Goal: Navigation & Orientation: Find specific page/section

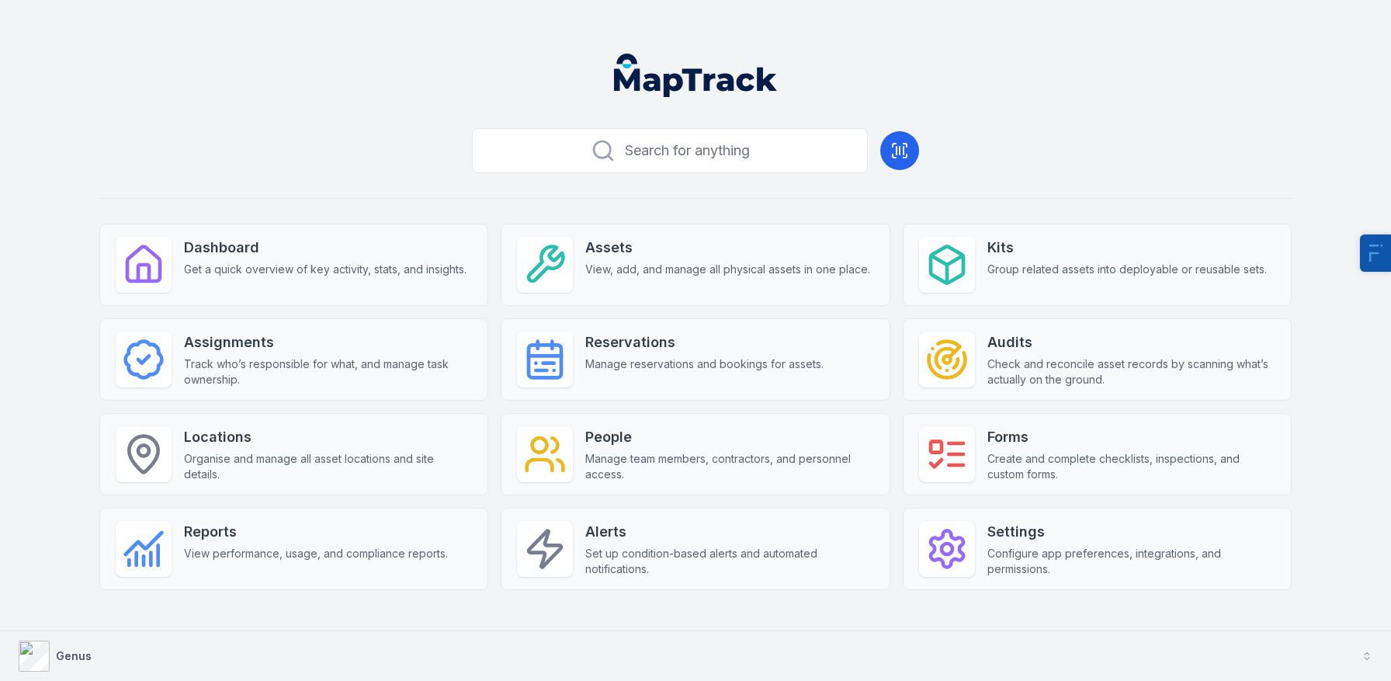
click at [158, 660] on button "Genus" at bounding box center [695, 656] width 1391 height 50
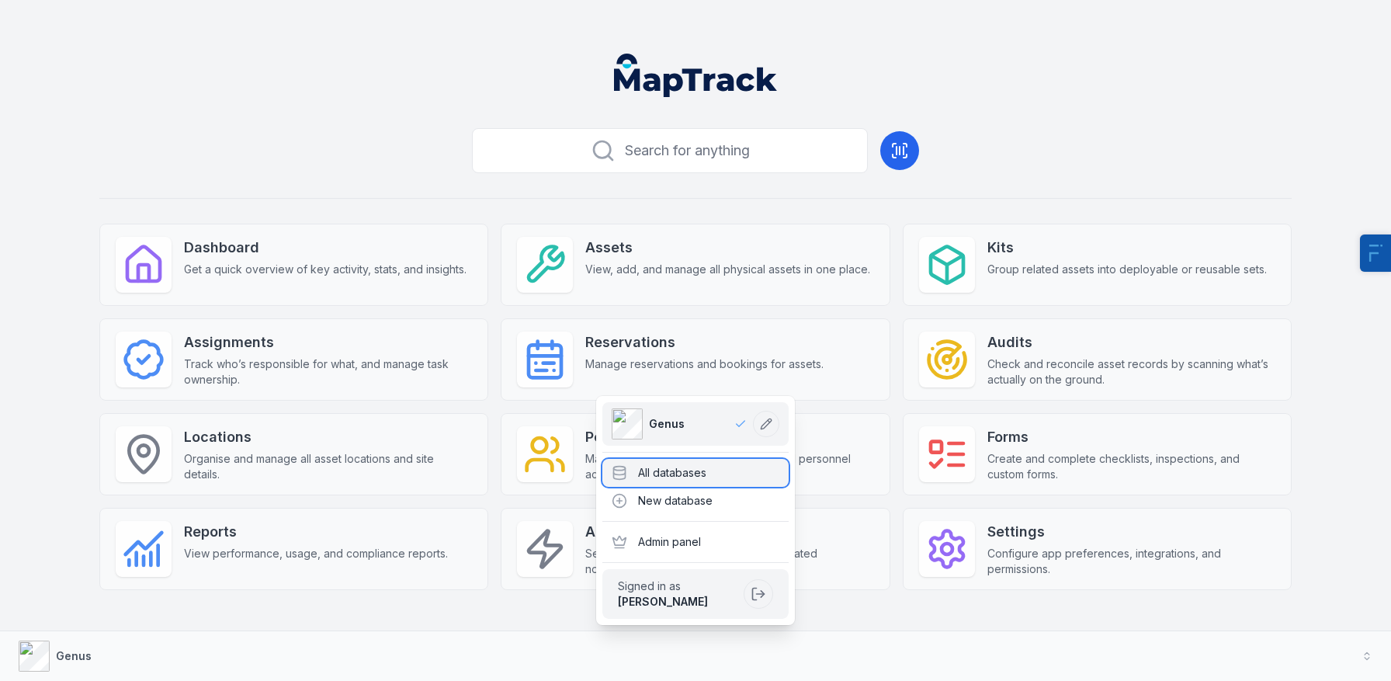
click at [692, 475] on div "All databases" at bounding box center [695, 473] width 186 height 28
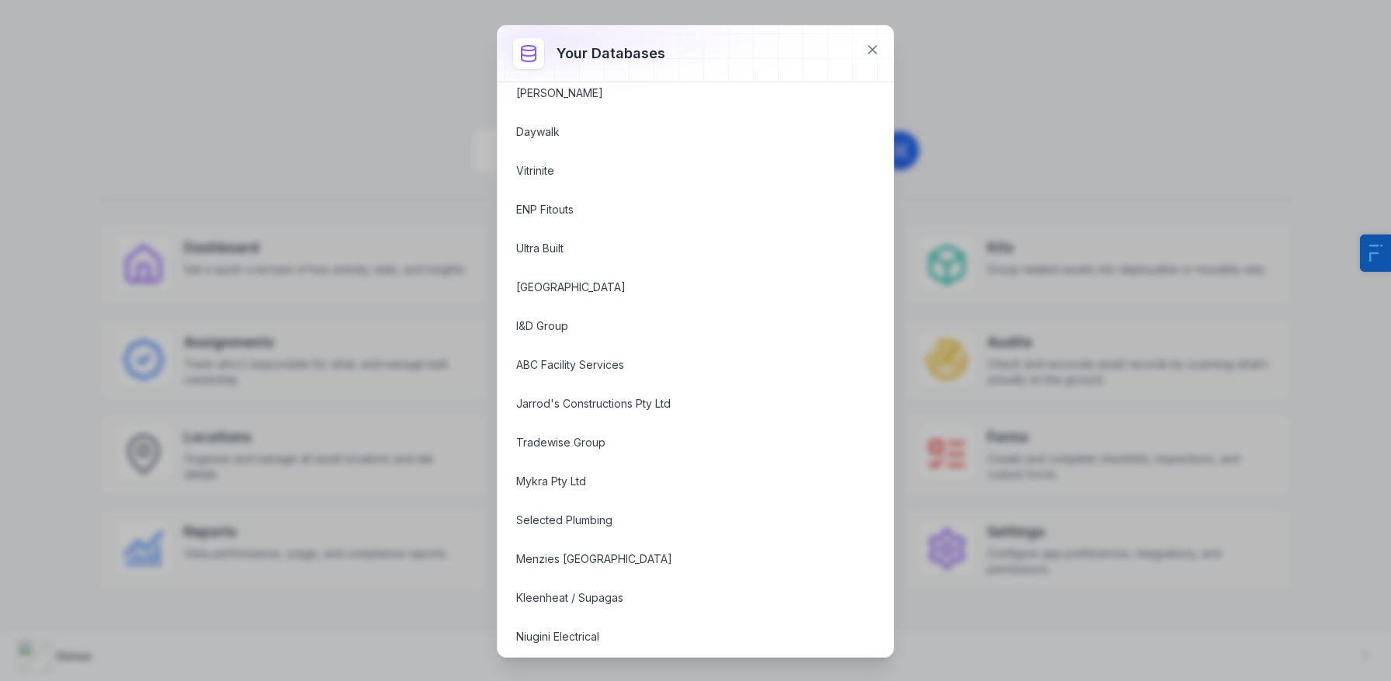
scroll to position [641, 0]
click at [880, 45] on button at bounding box center [872, 49] width 29 height 29
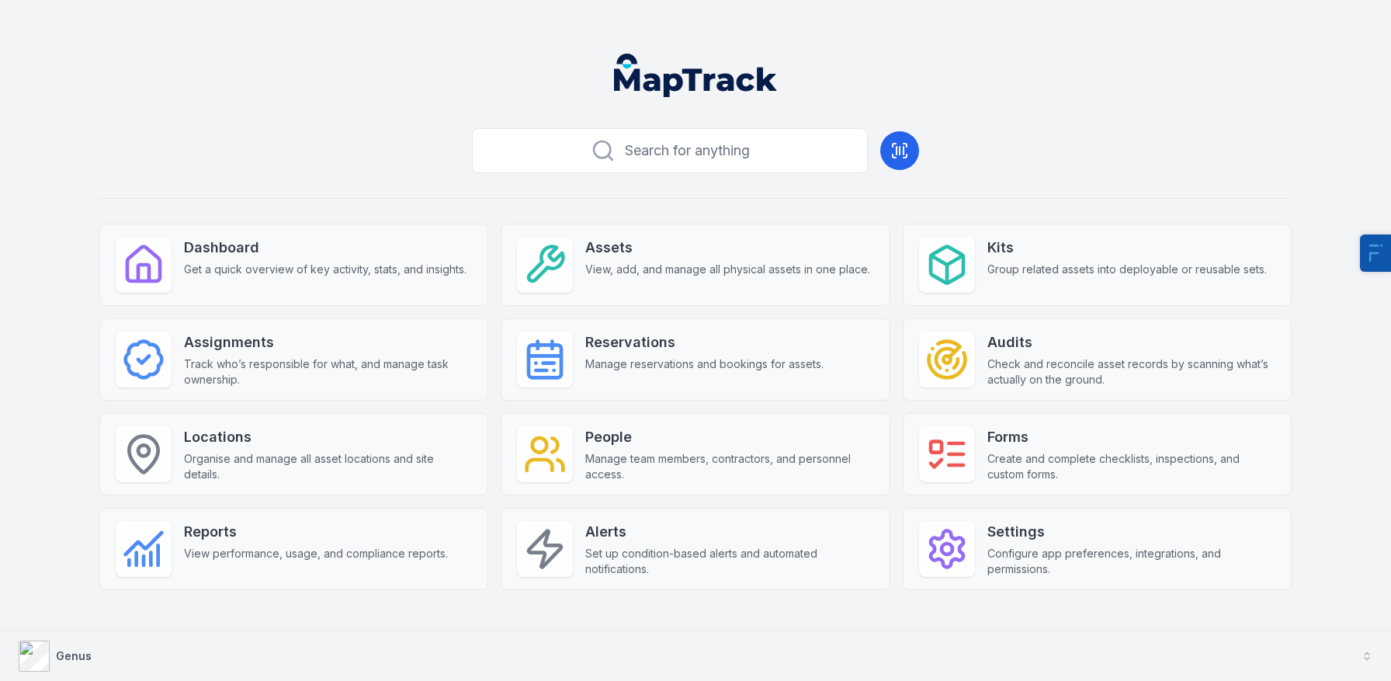
click at [90, 646] on button "Genus" at bounding box center [695, 656] width 1391 height 50
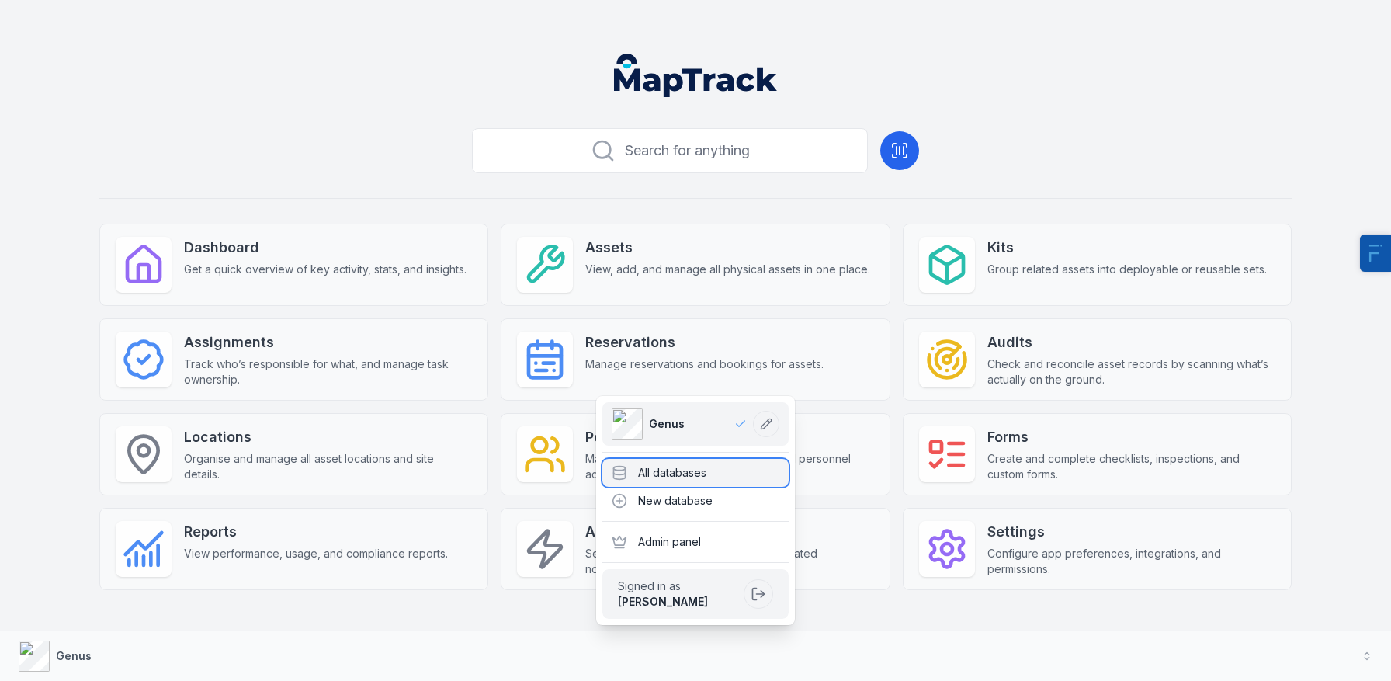
click at [678, 463] on div "All databases" at bounding box center [695, 473] width 186 height 28
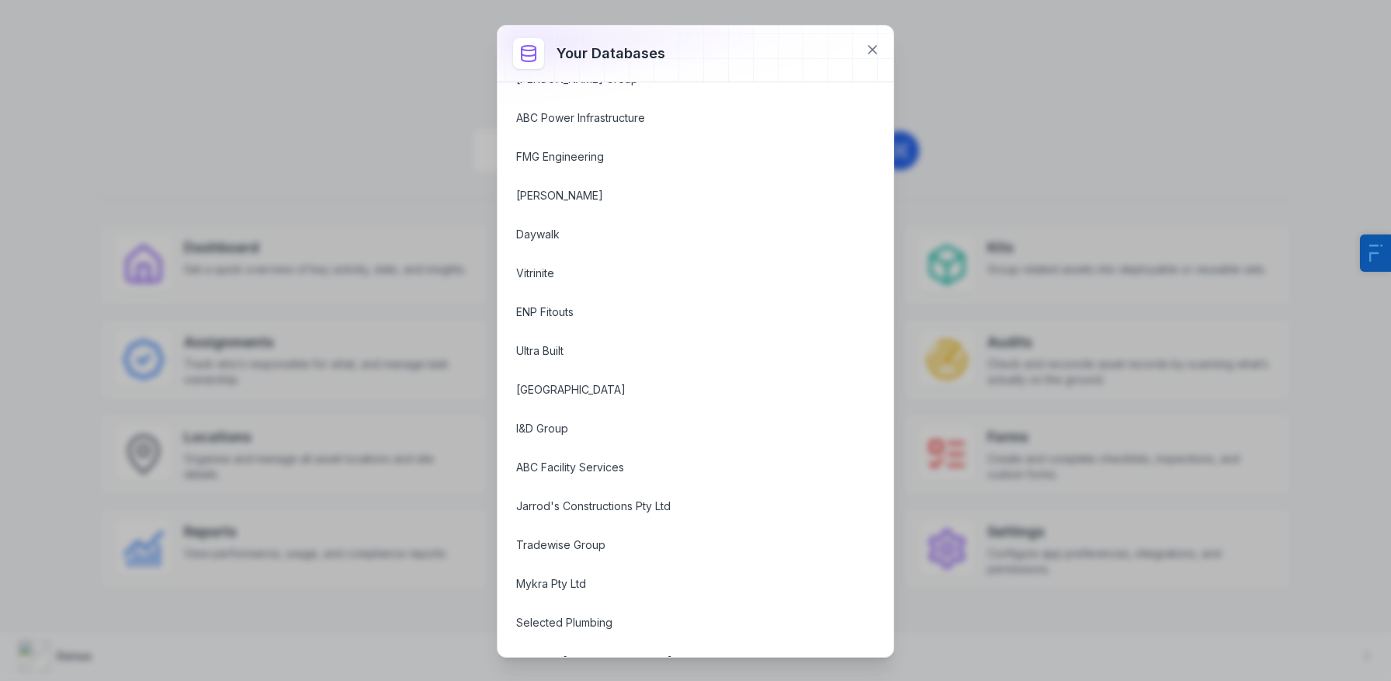
scroll to position [0, 0]
